Goal: Check status: Check status

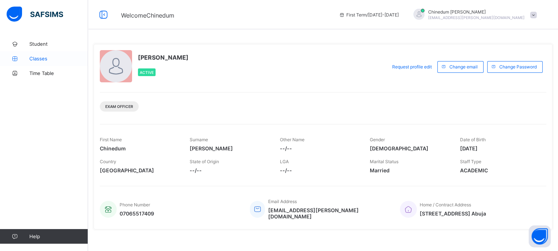
click at [38, 58] on span "Classes" at bounding box center [58, 59] width 59 height 6
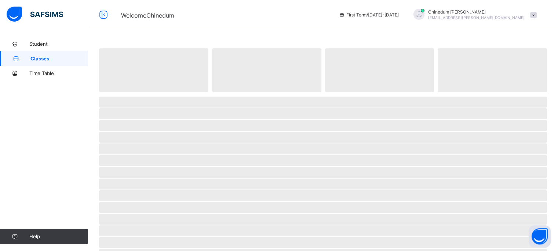
click at [38, 58] on span "Classes" at bounding box center [59, 59] width 58 height 6
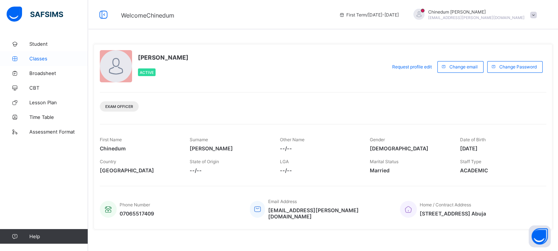
click at [40, 58] on span "Classes" at bounding box center [58, 59] width 59 height 6
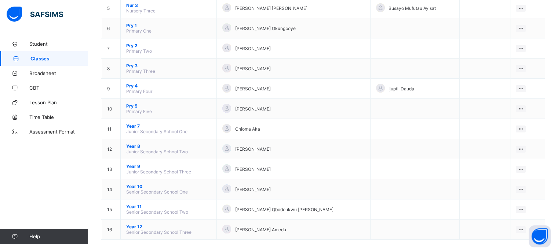
scroll to position [176, 0]
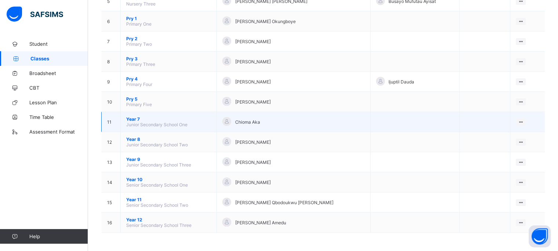
click at [165, 119] on span "Year 7" at bounding box center [168, 119] width 85 height 5
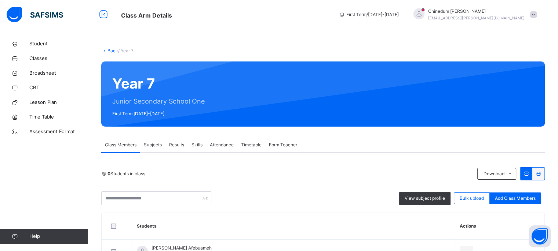
click at [158, 145] on span "Subjects" at bounding box center [153, 145] width 18 height 7
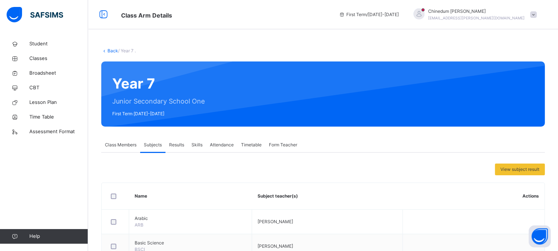
click at [185, 144] on div "Results" at bounding box center [176, 145] width 22 height 15
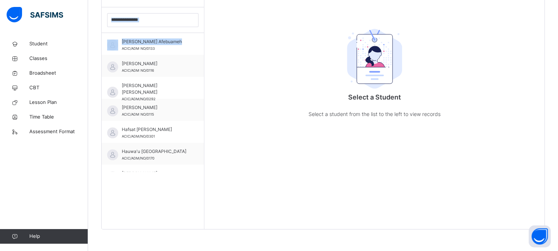
drag, startPoint x: 194, startPoint y: 39, endPoint x: 192, endPoint y: 19, distance: 19.9
click at [192, 19] on div "Students Aima Omokhuwa Afebuameh ACIC/ADM NO/0133 AISHA AHMED ALIYU ACIC/ADM NO…" at bounding box center [153, 103] width 103 height 251
click at [44, 58] on span "Classes" at bounding box center [58, 58] width 59 height 7
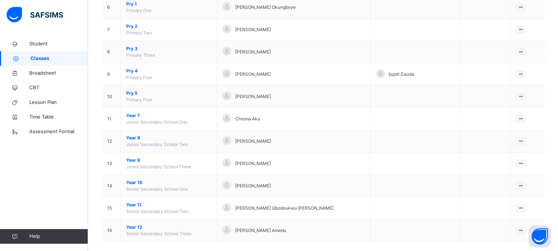
scroll to position [205, 0]
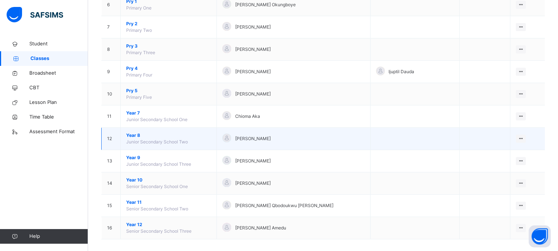
click at [167, 137] on span "Year 8" at bounding box center [168, 135] width 85 height 7
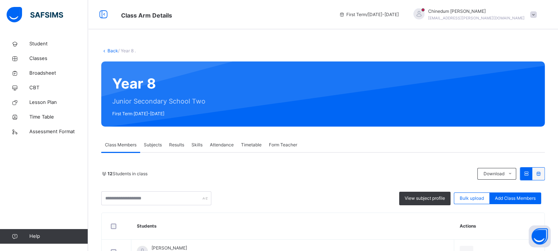
click at [180, 147] on span "Results" at bounding box center [176, 145] width 15 height 7
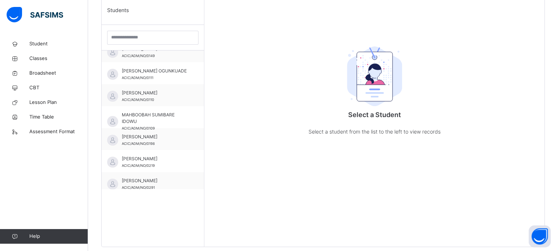
scroll to position [125, 0]
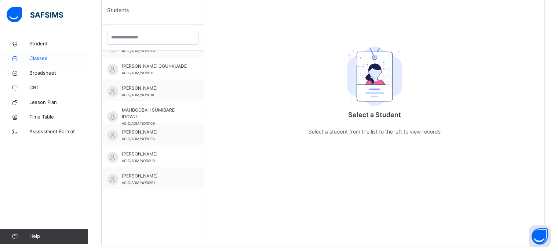
click at [48, 59] on span "Classes" at bounding box center [58, 58] width 59 height 7
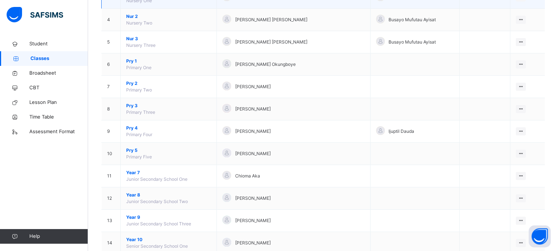
scroll to position [147, 0]
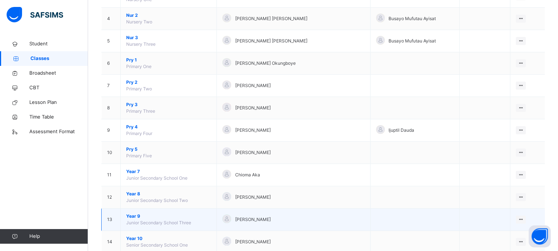
click at [147, 222] on span "Junior Secondary School Three" at bounding box center [158, 222] width 65 height 5
click at [131, 220] on span "Junior Secondary School Three" at bounding box center [158, 222] width 65 height 5
click at [164, 217] on span "Year 9" at bounding box center [168, 216] width 85 height 7
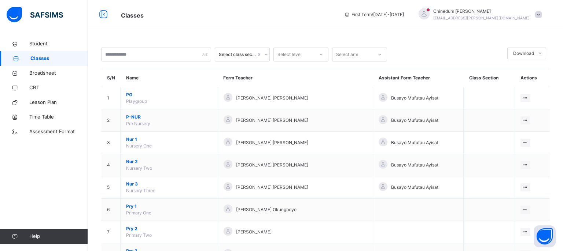
click at [164, 217] on div "Select class section Select level Select arm Download Pdf Report Excel Report S…" at bounding box center [325, 231] width 475 height 463
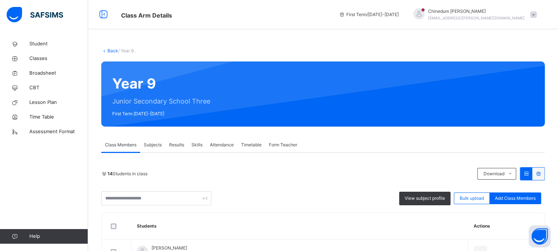
click at [181, 146] on span "Results" at bounding box center [176, 145] width 15 height 7
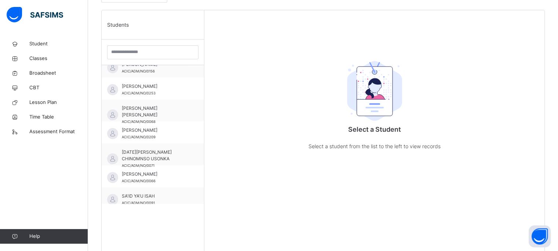
scroll to position [169, 0]
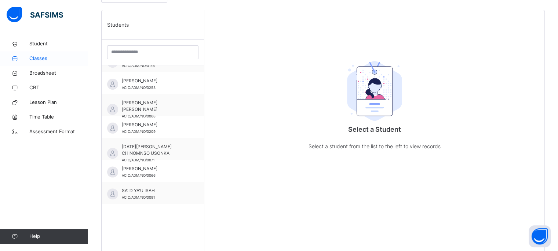
click at [44, 59] on span "Classes" at bounding box center [58, 58] width 59 height 7
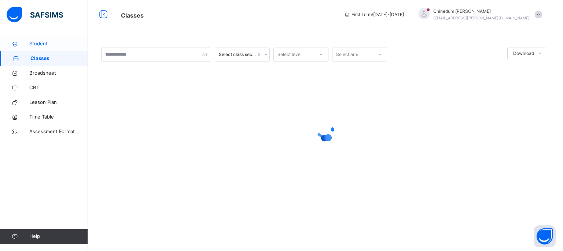
click at [43, 43] on span "Student" at bounding box center [58, 43] width 59 height 7
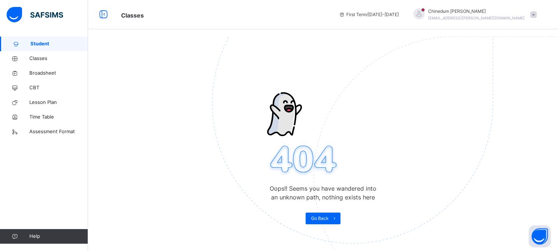
click at [43, 43] on span "Student" at bounding box center [59, 43] width 58 height 7
click at [44, 57] on span "Classes" at bounding box center [58, 58] width 59 height 7
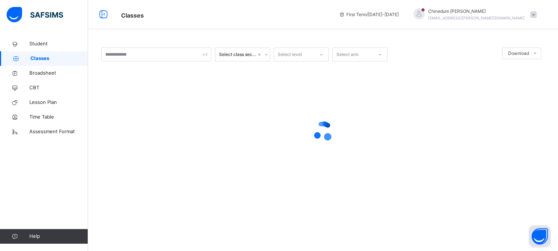
click at [44, 57] on span "Classes" at bounding box center [59, 58] width 58 height 7
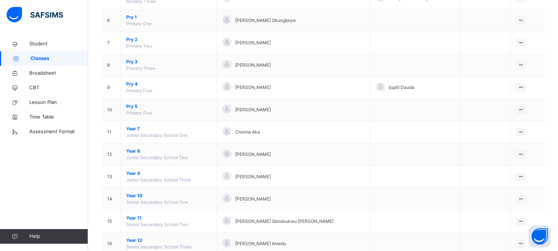
scroll to position [205, 0]
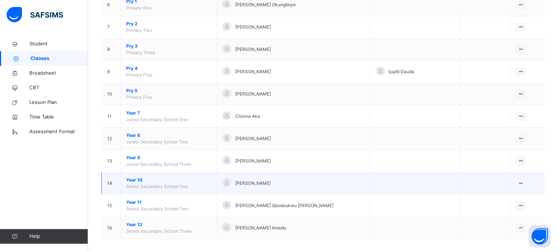
click at [158, 184] on span "Senior Secondary School One" at bounding box center [157, 186] width 62 height 5
click at [182, 181] on span "Year 10" at bounding box center [168, 180] width 85 height 7
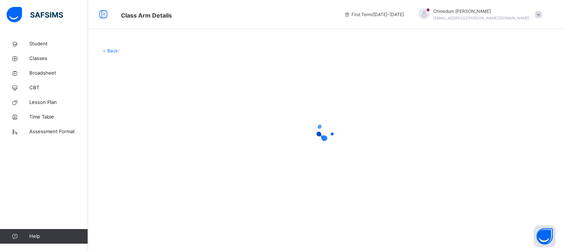
click at [182, 181] on div at bounding box center [325, 131] width 449 height 139
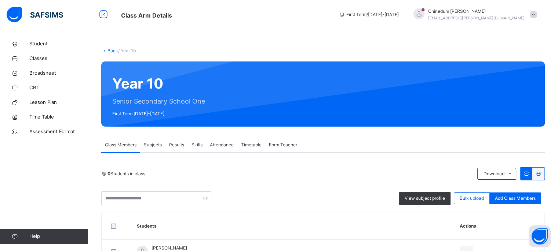
click at [155, 143] on span "Subjects" at bounding box center [153, 145] width 18 height 7
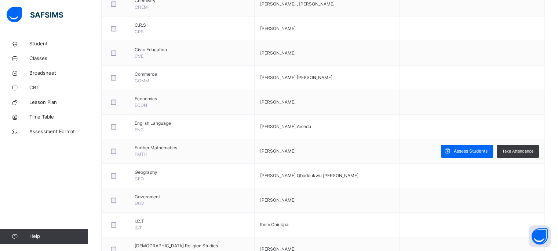
scroll to position [293, 0]
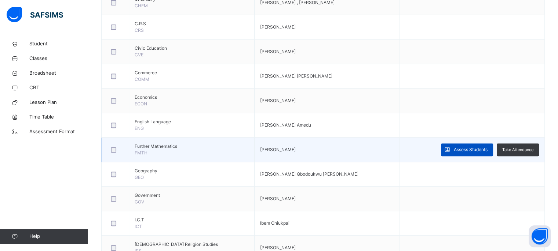
click at [463, 150] on span "Assess Students" at bounding box center [470, 150] width 34 height 7
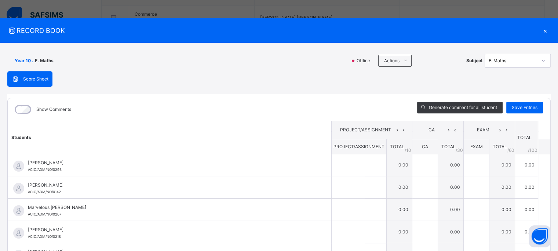
scroll to position [185, 0]
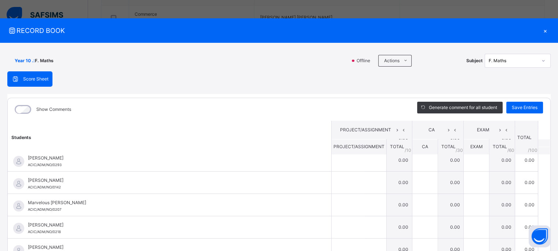
drag, startPoint x: 547, startPoint y: 222, endPoint x: 546, endPoint y: 210, distance: 12.1
click at [546, 210] on div "Year 10 . : F. Maths Offline Actions Download Empty Score Sheet Upload/map scor…" at bounding box center [279, 179] width 558 height 273
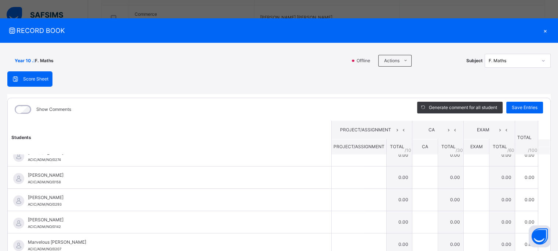
scroll to position [147, 0]
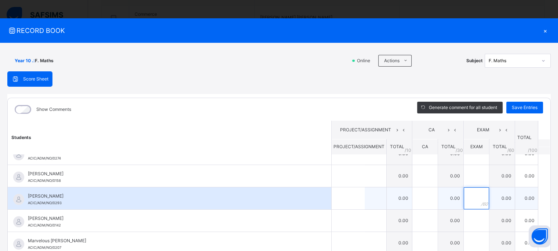
click at [474, 198] on div at bounding box center [475, 199] width 25 height 22
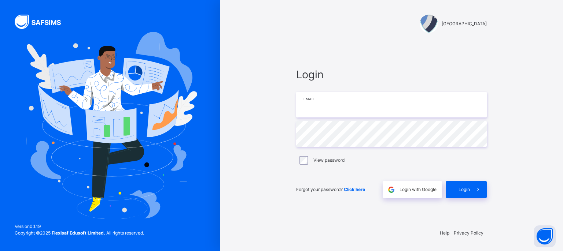
type input "**********"
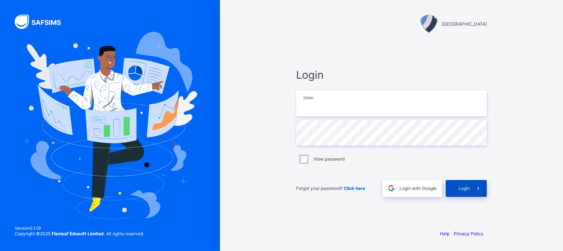
type input "**********"
click at [469, 190] on span "Login" at bounding box center [464, 188] width 11 height 5
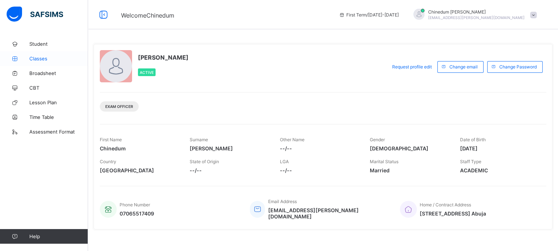
click at [43, 56] on span "Classes" at bounding box center [58, 59] width 59 height 6
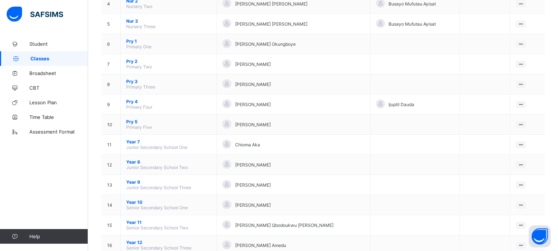
scroll to position [177, 0]
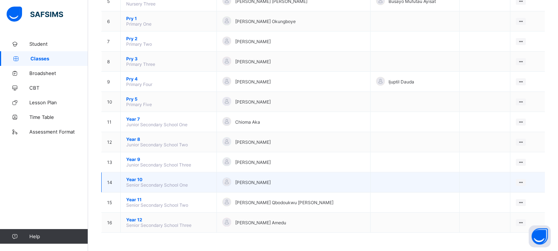
click at [173, 180] on span "Year 10" at bounding box center [168, 179] width 85 height 5
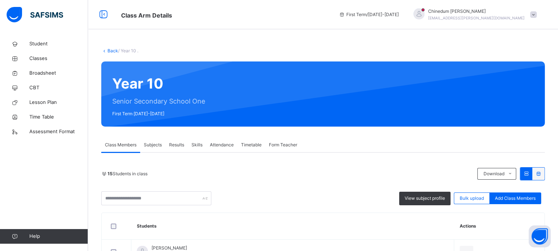
click at [173, 146] on span "Results" at bounding box center [176, 145] width 15 height 7
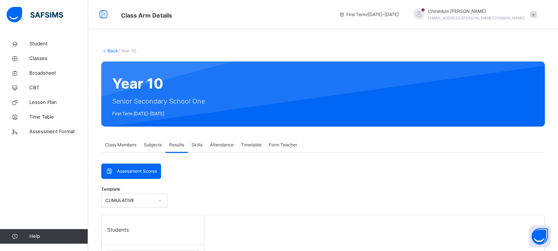
click at [157, 144] on span "Subjects" at bounding box center [153, 145] width 18 height 7
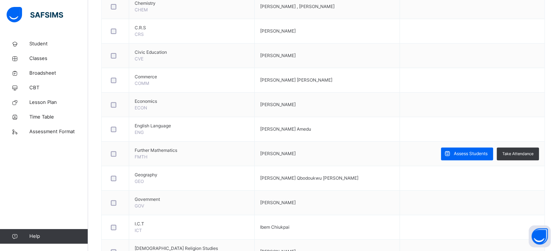
scroll to position [293, 0]
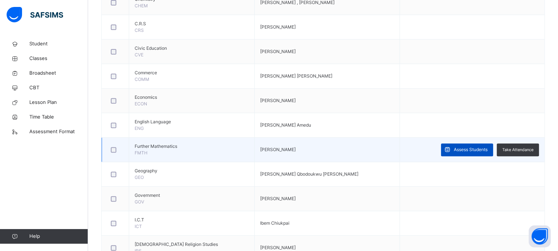
click at [480, 147] on span "Assess Students" at bounding box center [470, 150] width 34 height 7
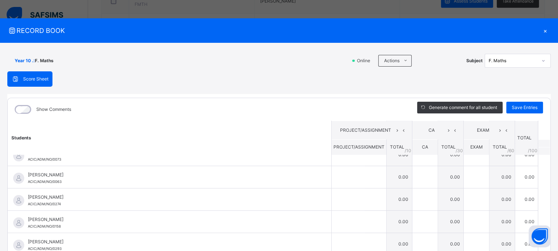
scroll to position [103, 0]
click at [548, 157] on div "Year 10 . : [PERSON_NAME] Maths Online Actions Download Empty Score Sheet Uploa…" at bounding box center [279, 179] width 558 height 273
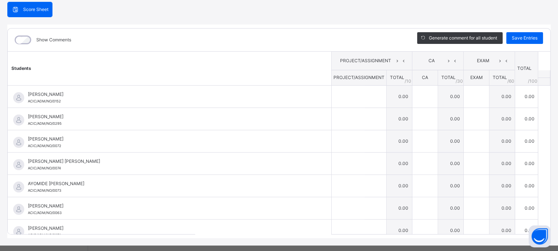
scroll to position [67, 0]
